Goal: Task Accomplishment & Management: Manage account settings

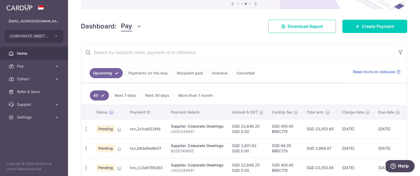
scroll to position [66, 0]
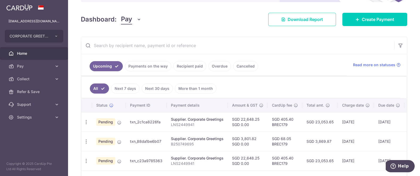
click at [180, 66] on link "Recipient paid" at bounding box center [190, 66] width 33 height 10
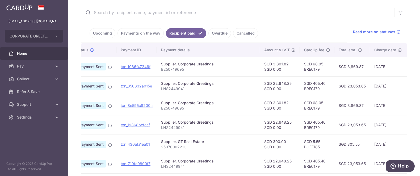
scroll to position [0, 13]
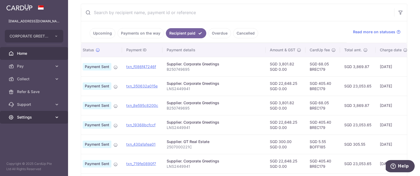
click at [46, 112] on link "Settings" at bounding box center [34, 117] width 68 height 13
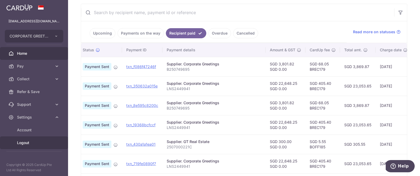
click at [28, 143] on span "Logout" at bounding box center [34, 142] width 35 height 5
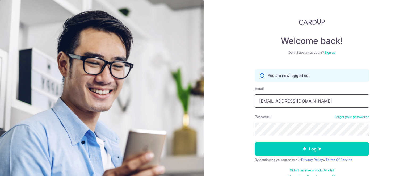
click at [307, 105] on input "[EMAIL_ADDRESS][DOMAIN_NAME]" at bounding box center [312, 100] width 114 height 13
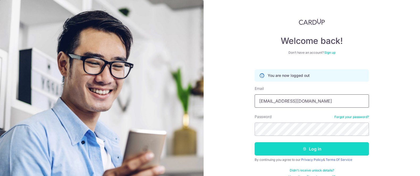
type input "obeautiful1@gmail.com"
click at [266, 150] on button "Log in" at bounding box center [312, 148] width 114 height 13
